Goal: Task Accomplishment & Management: Manage account settings

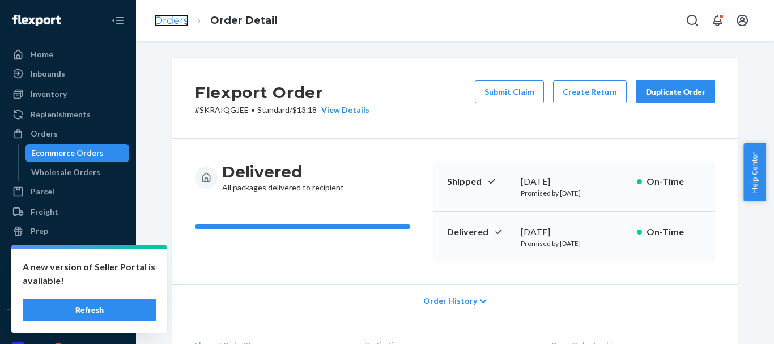
click at [171, 23] on link "Orders" at bounding box center [171, 20] width 35 height 12
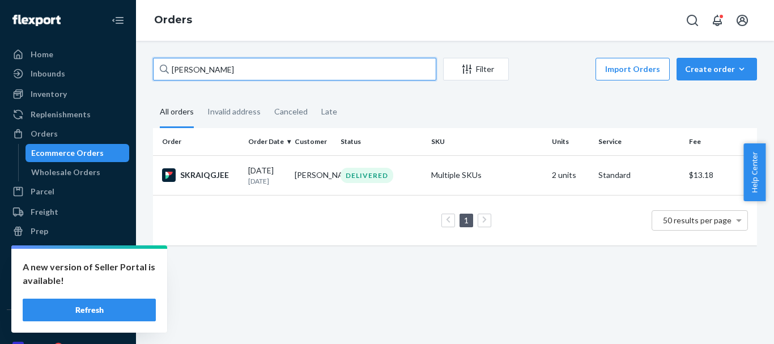
drag, startPoint x: 233, startPoint y: 74, endPoint x: 122, endPoint y: 67, distance: 110.8
click at [121, 67] on div "Home Inbounds Shipping Plans Problems Inventory Products Replenishments Orders …" at bounding box center [387, 172] width 774 height 344
paste input "[PERSON_NAME]"
type input "[PERSON_NAME]"
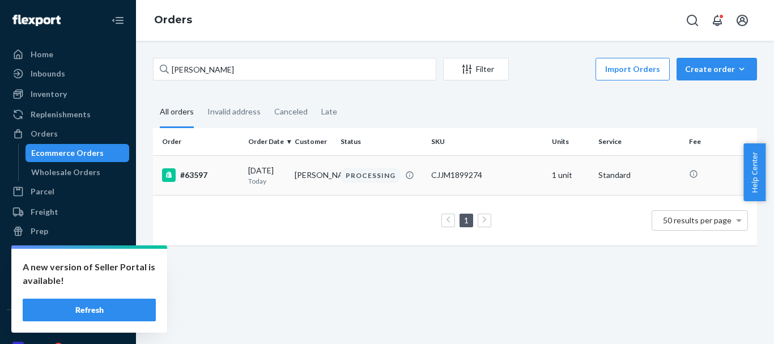
click at [349, 173] on div "PROCESSING" at bounding box center [371, 175] width 60 height 15
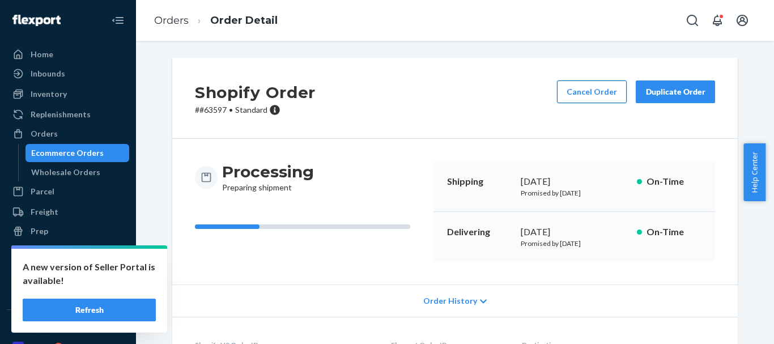
click at [575, 86] on button "Cancel Order" at bounding box center [592, 92] width 70 height 23
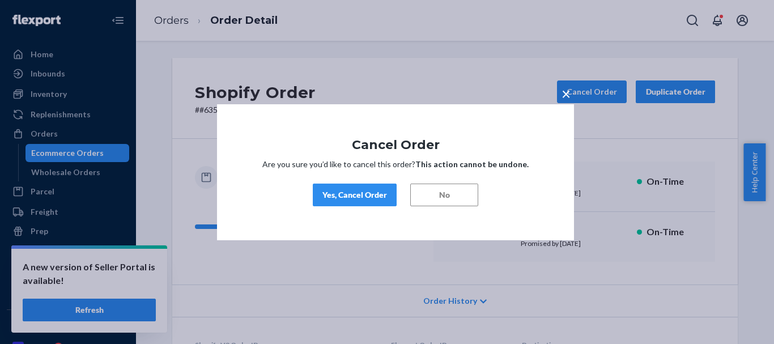
click at [346, 192] on div "Yes, Cancel Order" at bounding box center [355, 194] width 65 height 11
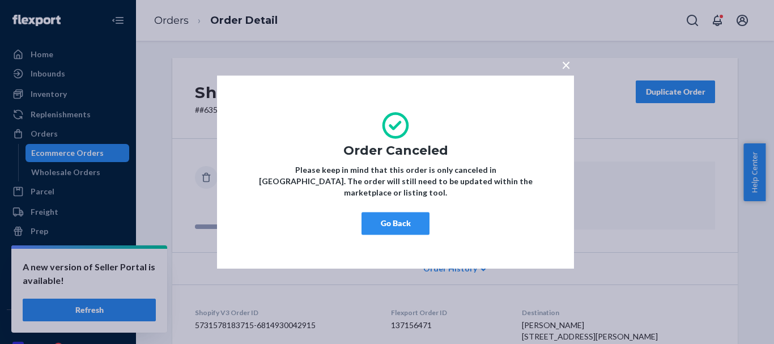
click at [369, 214] on button "Go Back" at bounding box center [396, 223] width 68 height 23
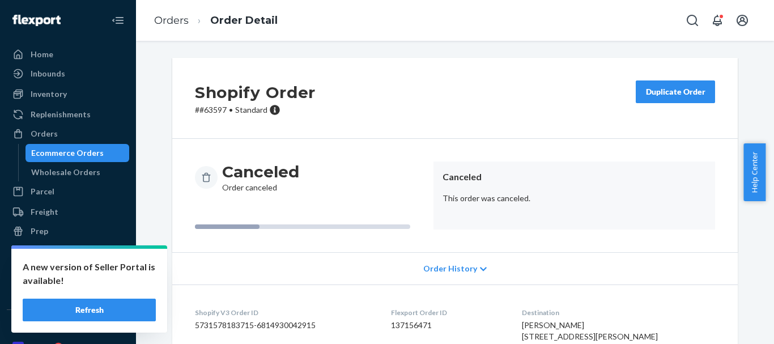
click at [673, 95] on div "Duplicate Order" at bounding box center [676, 91] width 60 height 11
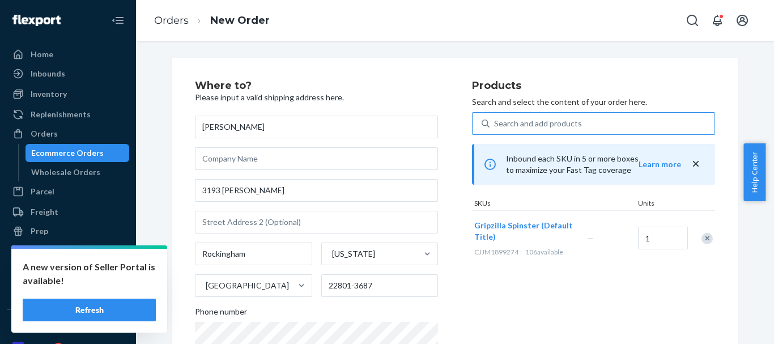
click at [643, 122] on div "Search and add products" at bounding box center [602, 123] width 225 height 20
click at [495, 122] on input "Search and add products" at bounding box center [494, 123] width 1 height 11
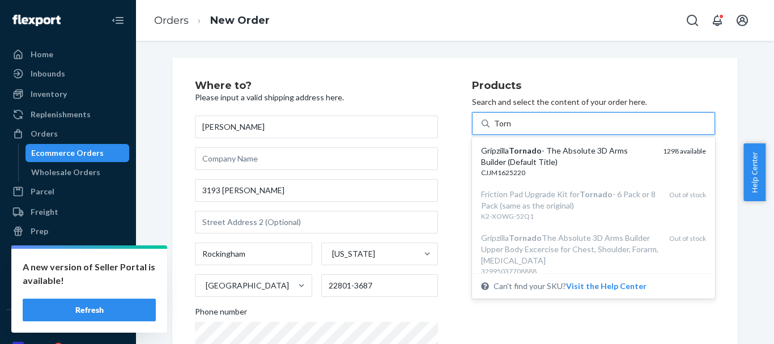
type input "Tornado"
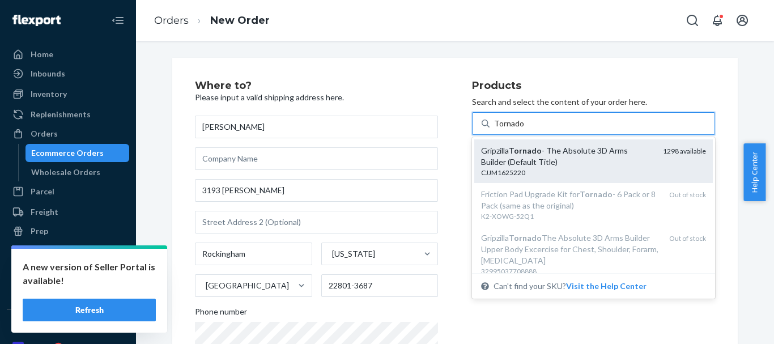
click at [570, 179] on div "Gripzilla Tornado - The Absolute 3D Arms Builder (Default Title) CJJM1625220 12…" at bounding box center [593, 161] width 239 height 44
click at [524, 129] on input "Tornado" at bounding box center [509, 123] width 30 height 11
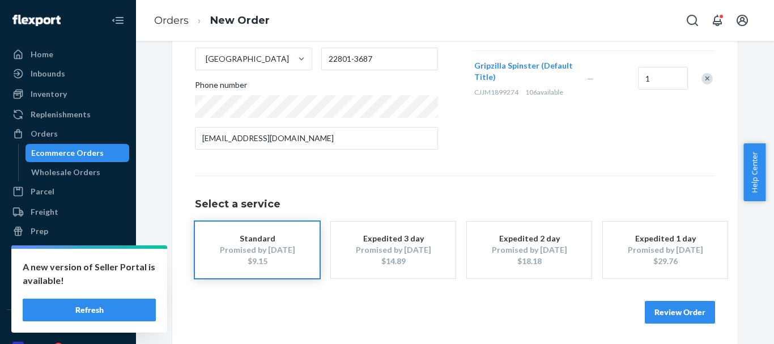
scroll to position [229, 0]
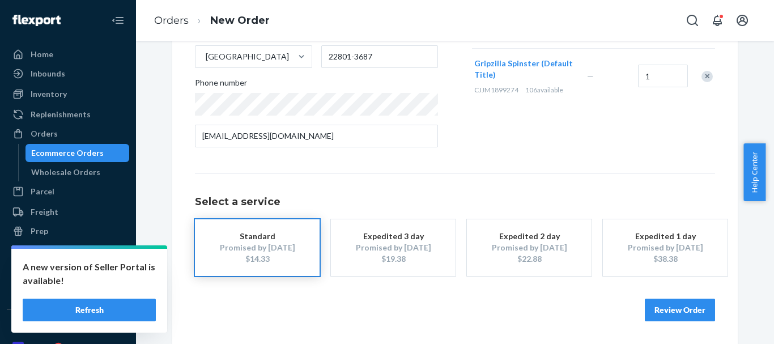
click at [662, 306] on button "Review Order" at bounding box center [680, 310] width 70 height 23
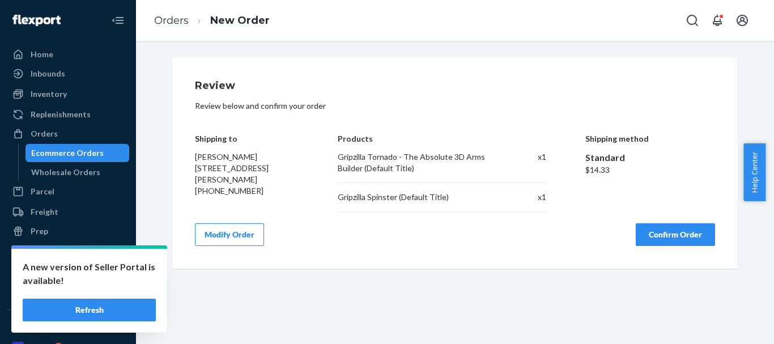
scroll to position [0, 0]
click at [659, 230] on button "Confirm Order" at bounding box center [675, 234] width 79 height 23
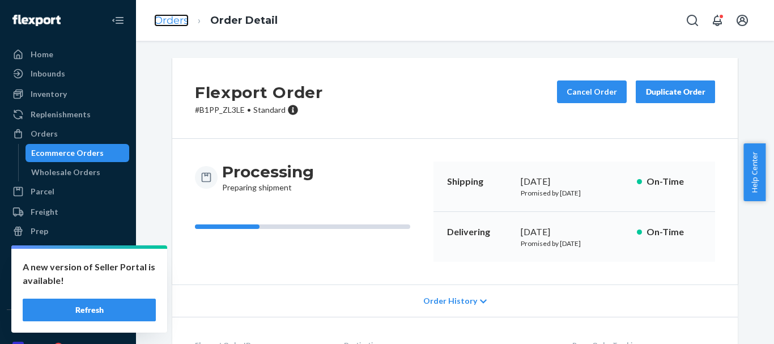
click at [158, 16] on link "Orders" at bounding box center [171, 20] width 35 height 12
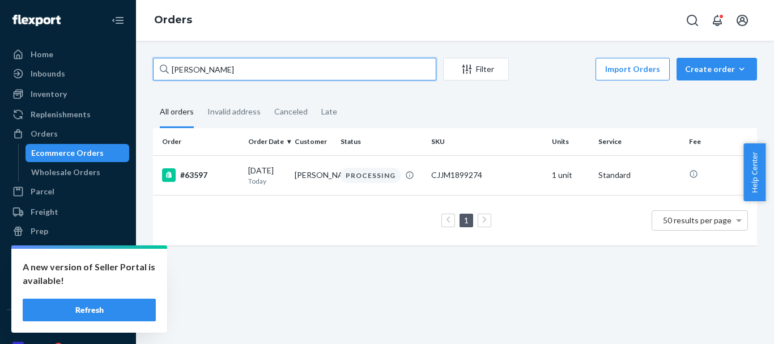
drag, startPoint x: 243, startPoint y: 71, endPoint x: 133, endPoint y: 71, distance: 110.0
click at [129, 71] on div "Home Inbounds Shipping Plans Problems Inventory Products Replenishments Orders …" at bounding box center [387, 172] width 774 height 344
paste input "[PERSON_NAME]"
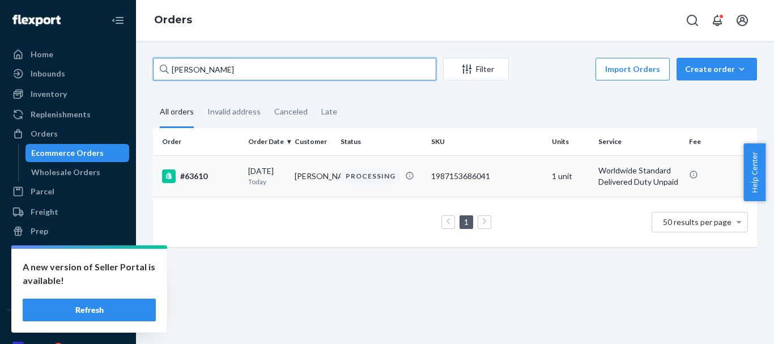
type input "[PERSON_NAME]"
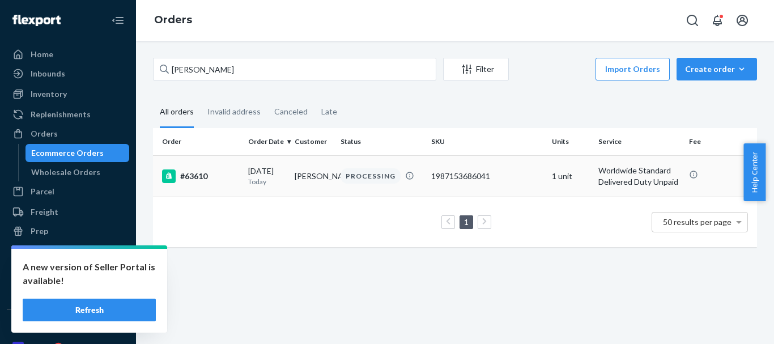
click at [372, 184] on div "PROCESSING" at bounding box center [371, 175] width 60 height 15
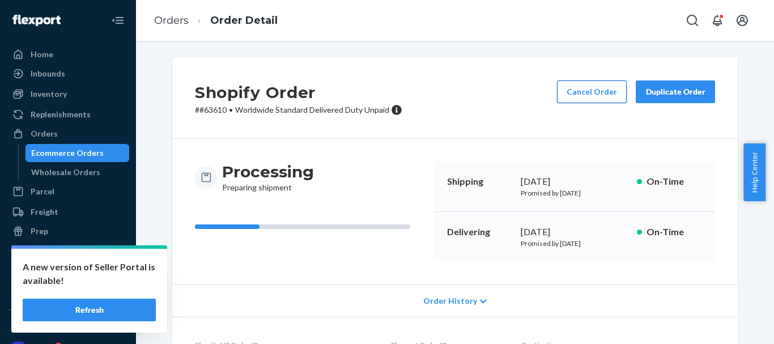
click at [597, 91] on button "Cancel Order" at bounding box center [592, 92] width 70 height 23
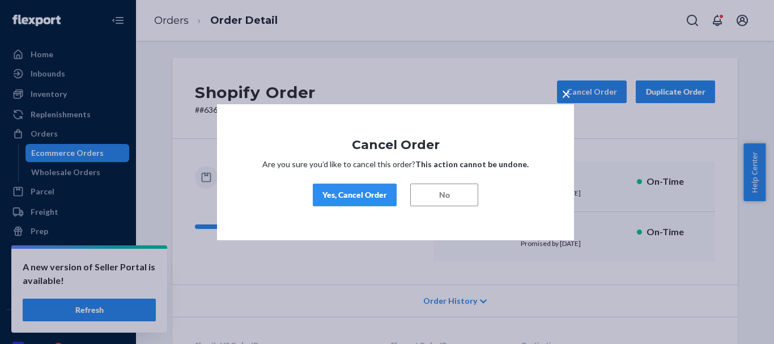
drag, startPoint x: 339, startPoint y: 196, endPoint x: 352, endPoint y: 187, distance: 15.6
click at [340, 196] on div "Yes, Cancel Order" at bounding box center [355, 194] width 65 height 11
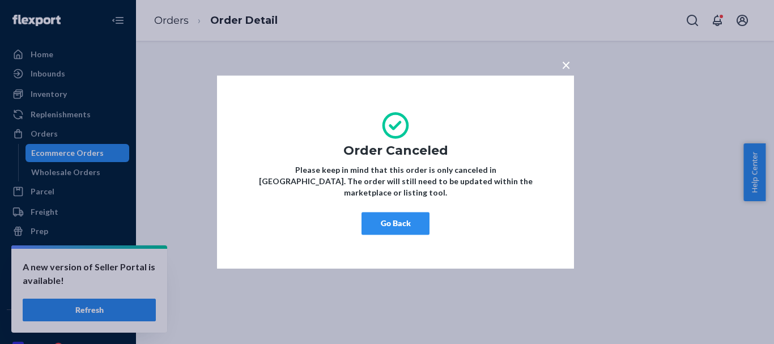
click at [390, 221] on button "Go Back" at bounding box center [396, 223] width 68 height 23
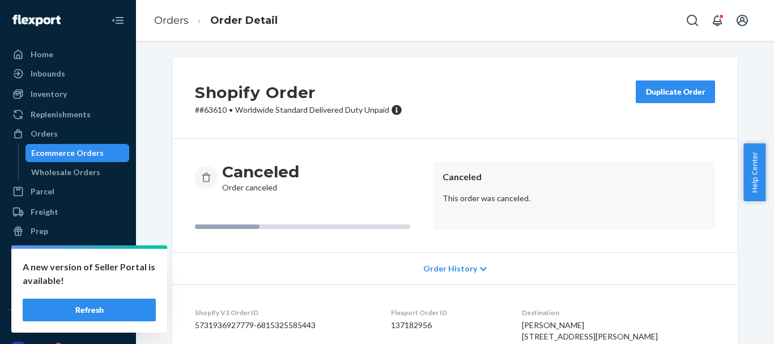
click at [673, 88] on div "Duplicate Order" at bounding box center [676, 91] width 60 height 11
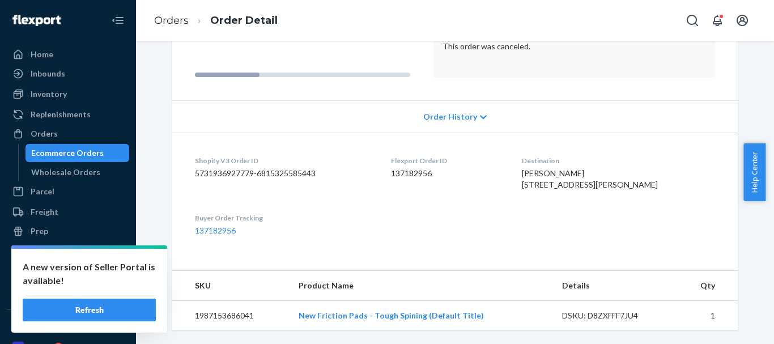
scroll to position [175, 0]
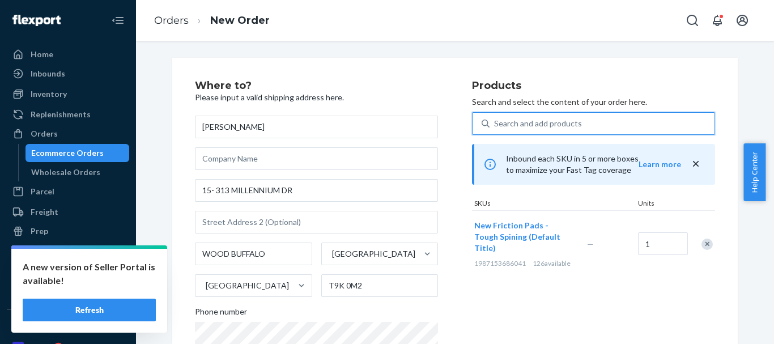
click at [553, 121] on div "Search and add products" at bounding box center [538, 123] width 88 height 11
click at [495, 121] on input "0 results available. Use Up and Down to choose options, press Enter to select t…" at bounding box center [494, 123] width 1 height 11
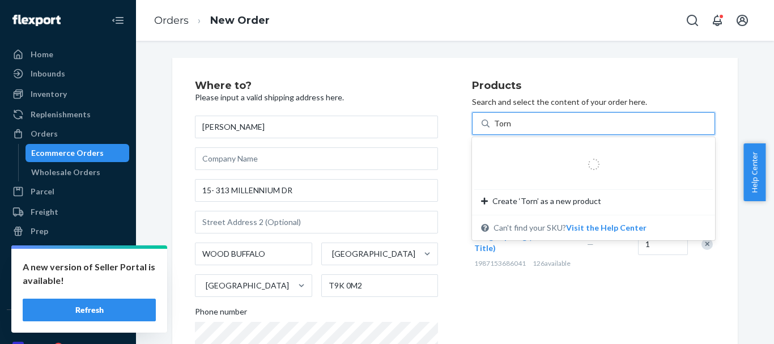
type input "Tornado"
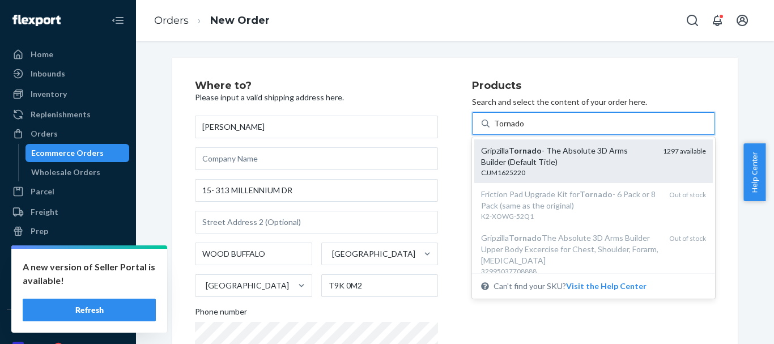
click at [567, 150] on div "Gripzilla Tornado - The Absolute 3D Arms Builder (Default Title)" at bounding box center [567, 156] width 173 height 23
click at [524, 129] on input "Tornado" at bounding box center [509, 123] width 30 height 11
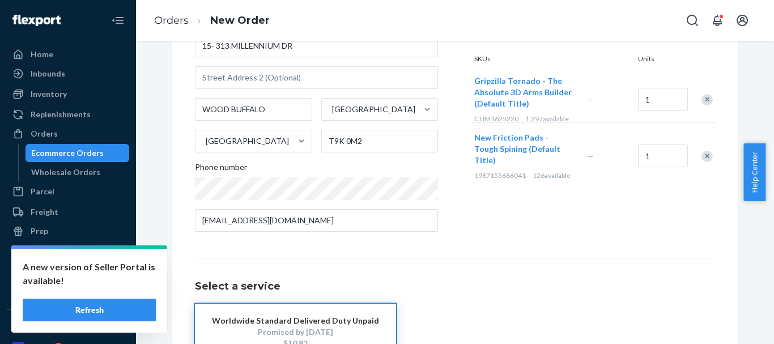
scroll to position [229, 0]
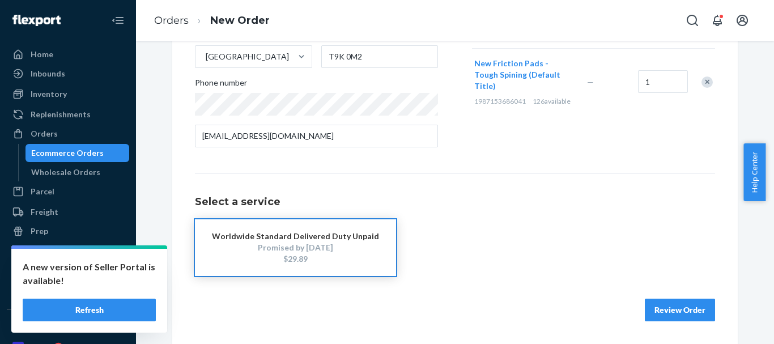
click at [290, 265] on button "Worldwide Standard Delivered Duty Unpaid Promised by [DATE] $29.89" at bounding box center [295, 247] width 201 height 57
click at [660, 308] on button "Review Order" at bounding box center [680, 310] width 70 height 23
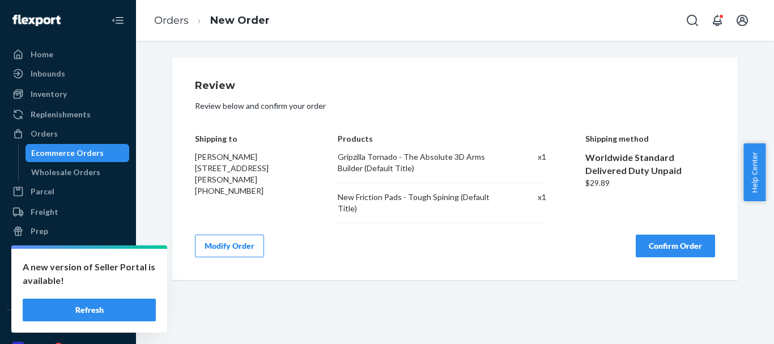
scroll to position [0, 0]
click at [681, 226] on div "Review Review below and confirm your order Shipping to [PERSON_NAME] [STREET_AD…" at bounding box center [455, 169] width 520 height 177
click at [679, 239] on button "Confirm Order" at bounding box center [675, 246] width 79 height 23
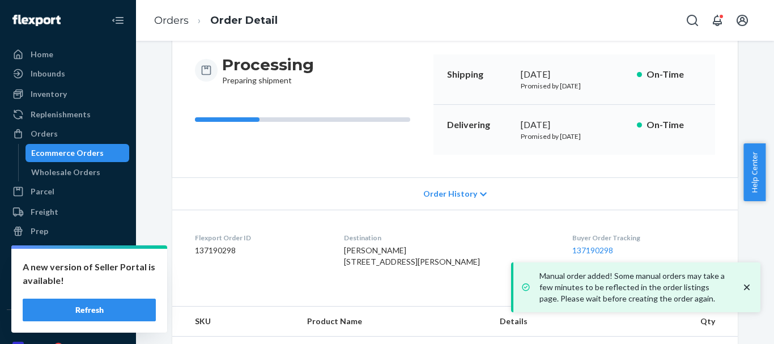
scroll to position [25, 0]
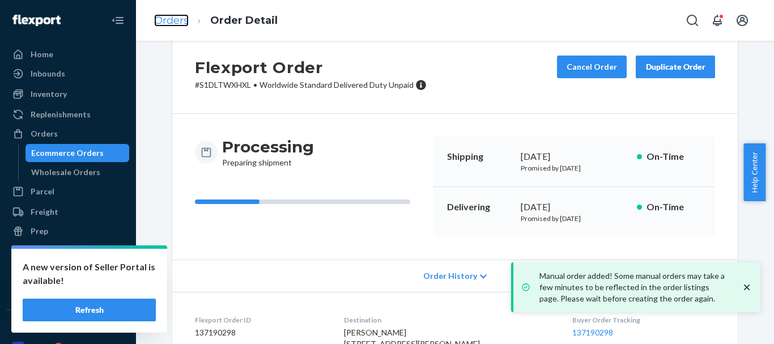
click at [170, 23] on link "Orders" at bounding box center [171, 20] width 35 height 12
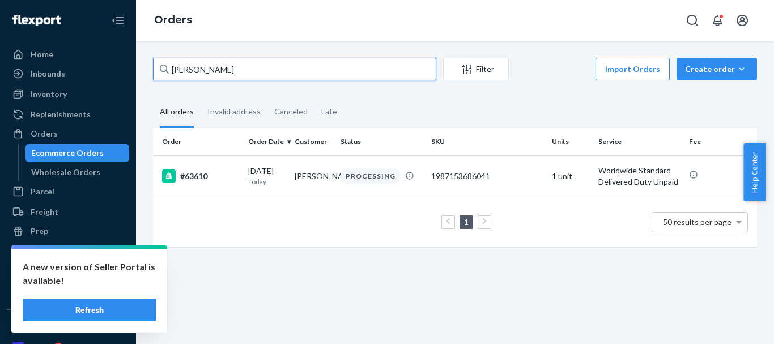
click at [183, 62] on input "[PERSON_NAME]" at bounding box center [294, 69] width 283 height 23
paste input "[MEDICAL_DATA][PERSON_NAME]"
type input "[MEDICAL_DATA][PERSON_NAME]"
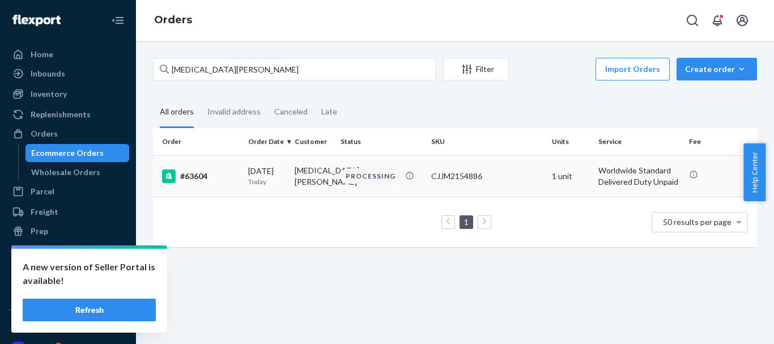
click at [380, 179] on div "PROCESSING" at bounding box center [371, 175] width 60 height 15
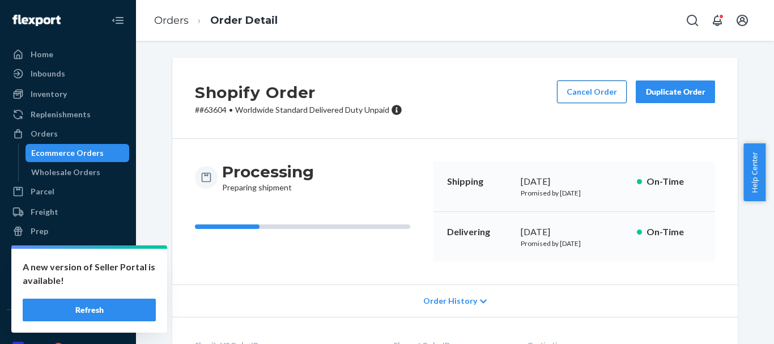
click at [584, 92] on button "Cancel Order" at bounding box center [592, 92] width 70 height 23
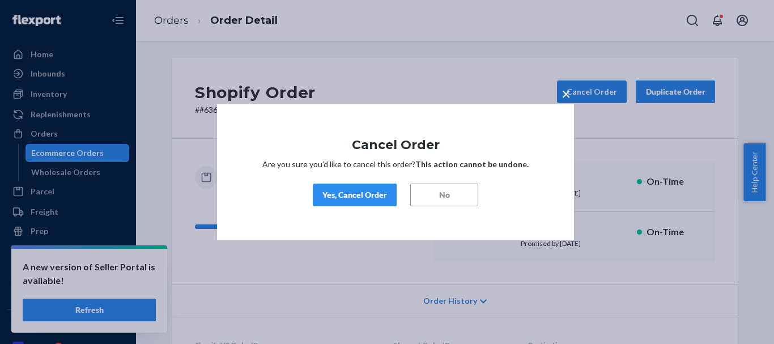
click at [371, 192] on div "Yes, Cancel Order" at bounding box center [355, 194] width 65 height 11
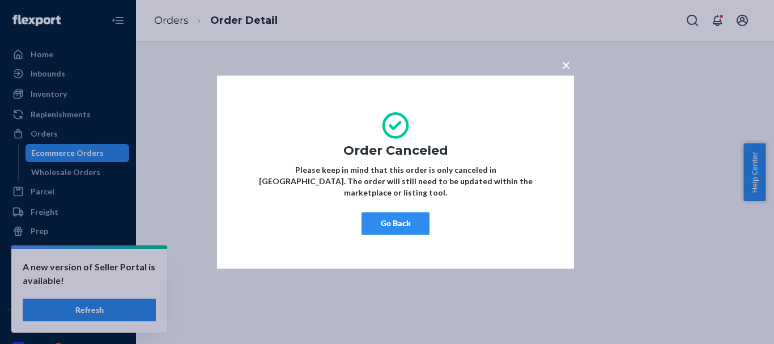
click at [403, 212] on button "Go Back" at bounding box center [396, 223] width 68 height 23
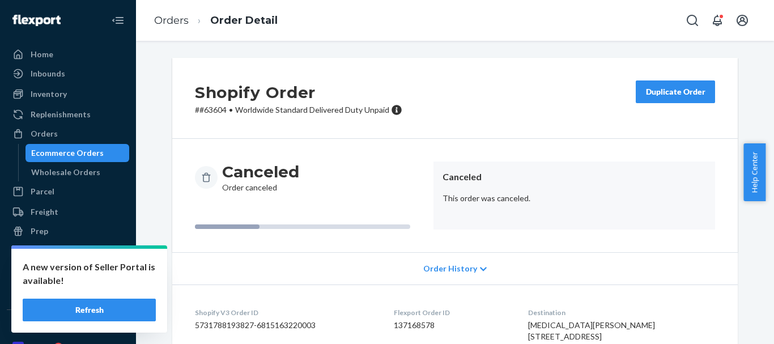
click at [676, 91] on div "Duplicate Order" at bounding box center [676, 91] width 60 height 11
